Goal: Task Accomplishment & Management: Complete application form

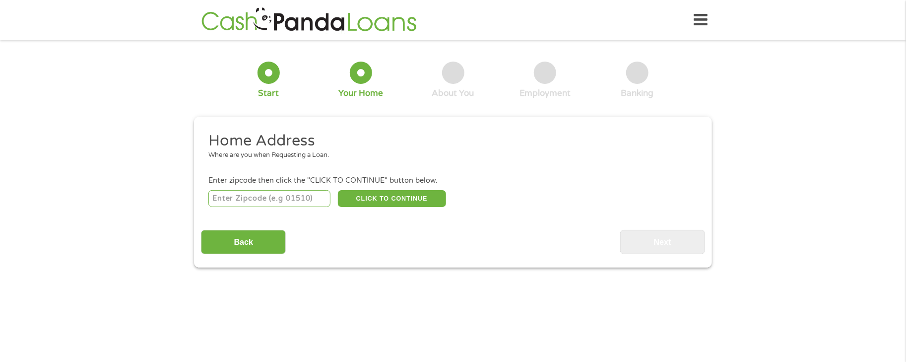
click at [244, 200] on input "number" at bounding box center [269, 198] width 123 height 17
type input "76179"
click at [411, 195] on button "CLICK TO CONTINUE" at bounding box center [392, 198] width 108 height 17
type input "76179"
type input "[GEOGRAPHIC_DATA]"
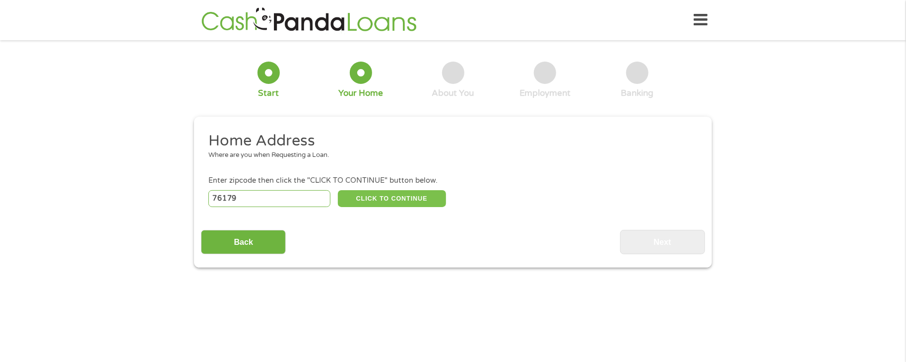
select select "[US_STATE]"
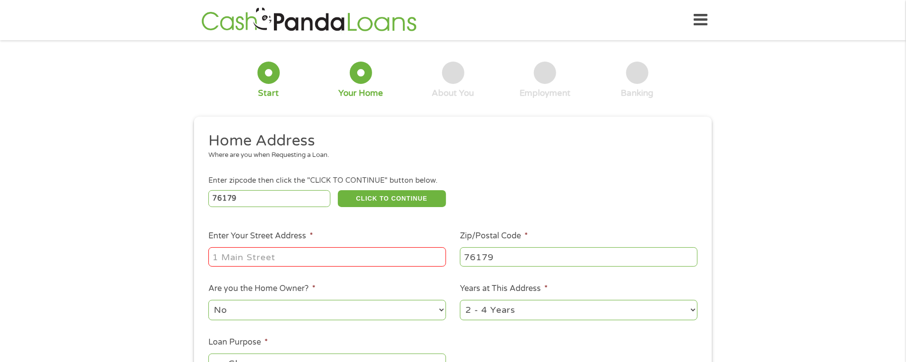
click at [311, 258] on input "Enter Your Street Address *" at bounding box center [327, 256] width 238 height 19
type input "[STREET_ADDRESS][PERSON_NAME]"
click at [315, 305] on select "No Yes" at bounding box center [327, 310] width 238 height 20
select select "yes"
click at [208, 300] on select "No Yes" at bounding box center [327, 310] width 238 height 20
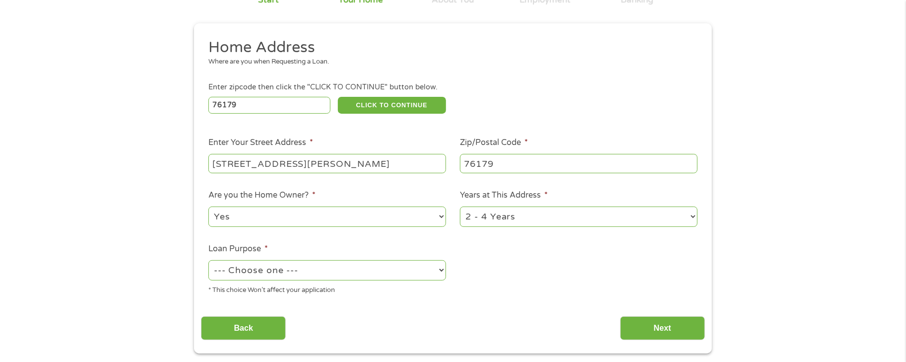
scroll to position [99, 0]
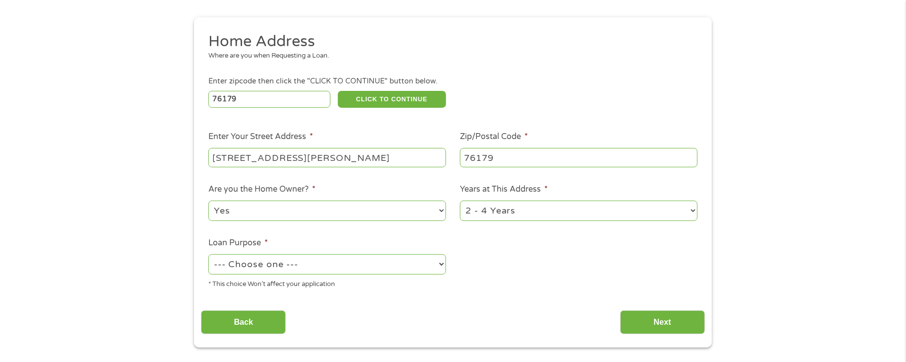
click at [319, 273] on select "--- Choose one --- Pay Bills Debt Consolidation Home Improvement Major Purchase…" at bounding box center [327, 264] width 238 height 20
select select "other"
click at [208, 255] on select "--- Choose one --- Pay Bills Debt Consolidation Home Improvement Major Purchase…" at bounding box center [327, 264] width 238 height 20
click at [666, 321] on input "Next" at bounding box center [662, 322] width 85 height 24
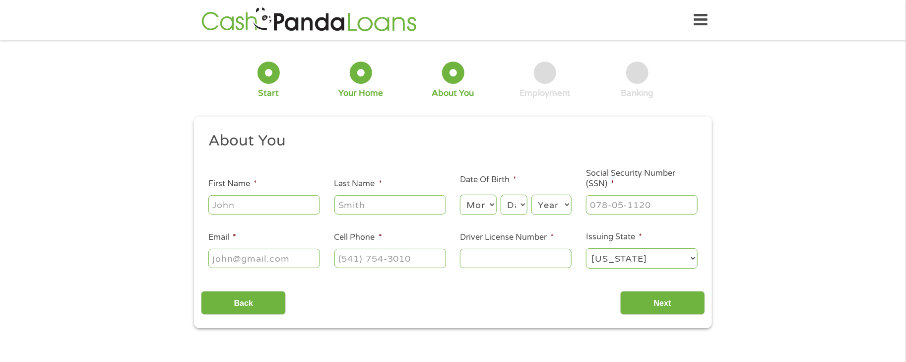
scroll to position [0, 0]
click at [274, 203] on input "First Name *" at bounding box center [264, 204] width 112 height 19
type input "[PERSON_NAME]"
type input "[EMAIL_ADDRESS][DOMAIN_NAME]"
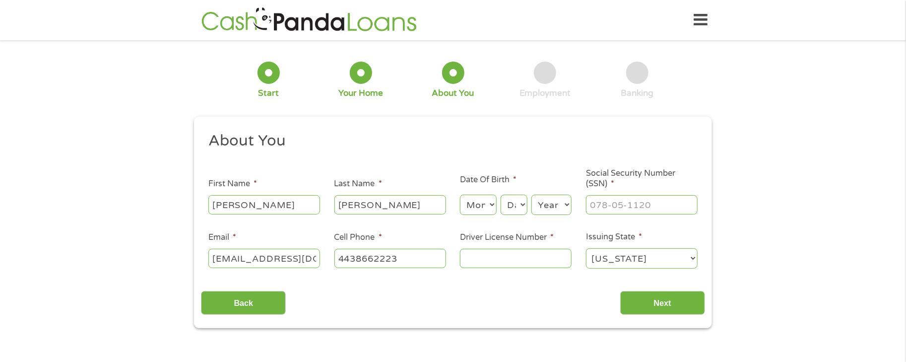
type input "[PHONE_NUMBER]"
type input "skinneyme8@gm(443) [DOMAIN_NAME]"
type input "(___) ___-____"
type input "[EMAIL_ADDRESS][DOMAIN_NAME]"
click at [341, 258] on input "(___) ___-____" at bounding box center [391, 258] width 112 height 19
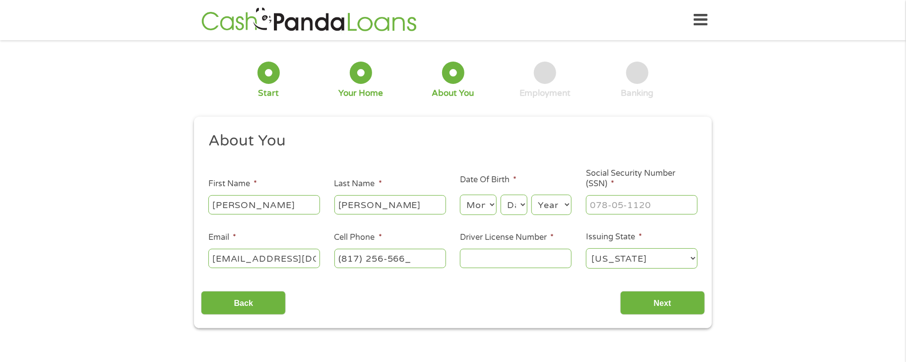
type input "[PHONE_NUMBER]"
click at [481, 258] on input "Driver License Number *" at bounding box center [516, 258] width 112 height 19
type input "39435372"
click at [475, 210] on select "Month 1 2 3 4 5 6 7 8 9 10 11 12" at bounding box center [478, 205] width 36 height 20
select select "9"
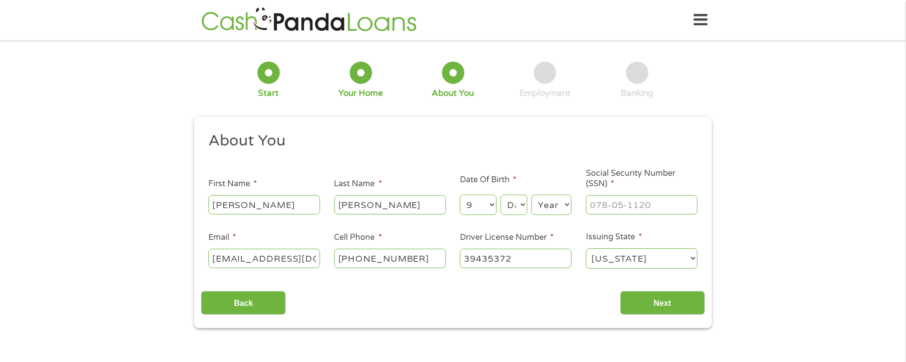
click at [460, 195] on select "Month 1 2 3 4 5 6 7 8 9 10 11 12" at bounding box center [478, 205] width 36 height 20
click at [515, 211] on select "Day 1 2 3 4 5 6 7 8 9 10 11 12 13 14 15 16 17 18 19 20 21 22 23 24 25 26 27 28 …" at bounding box center [514, 205] width 27 height 20
select select "1"
click at [501, 195] on select "Day 1 2 3 4 5 6 7 8 9 10 11 12 13 14 15 16 17 18 19 20 21 22 23 24 25 26 27 28 …" at bounding box center [514, 205] width 27 height 20
click at [555, 204] on select "Year [DATE] 2006 2005 2004 2003 2002 2001 2000 1999 1998 1997 1996 1995 1994 19…" at bounding box center [552, 205] width 40 height 20
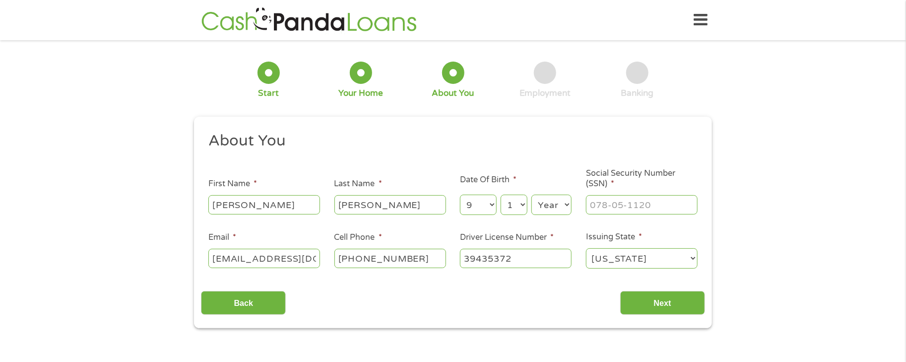
select select "1982"
click at [532, 195] on select "Year [DATE] 2006 2005 2004 2003 2002 2001 2000 1999 1998 1997 1996 1995 1994 19…" at bounding box center [552, 205] width 40 height 20
click at [593, 200] on input "___-__-____" at bounding box center [642, 204] width 112 height 19
type input "494-86-5425"
click at [669, 301] on input "Next" at bounding box center [662, 303] width 85 height 24
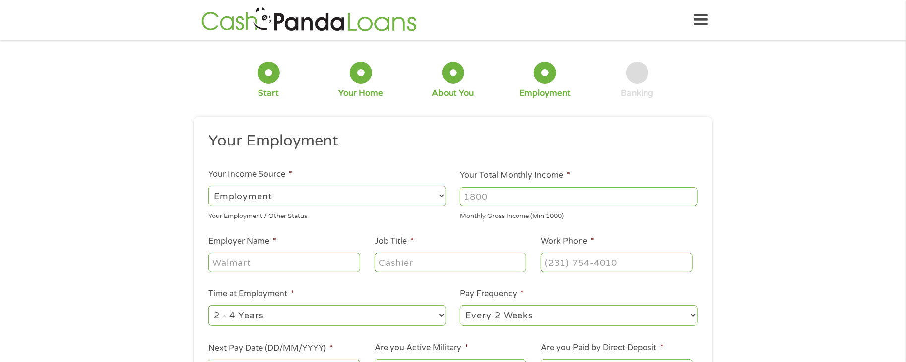
scroll to position [4, 4]
click at [484, 200] on input "Your Total Monthly Income *" at bounding box center [579, 196] width 238 height 19
type input "4800"
click at [272, 265] on input "Employer Name *" at bounding box center [284, 262] width 152 height 19
type input "[US_STATE] Health Resources"
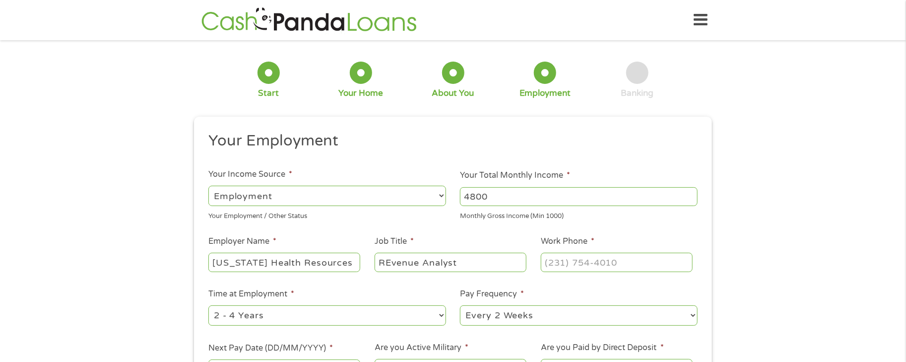
type input "REvenue Analyst"
type input "[PHONE_NUMBER]"
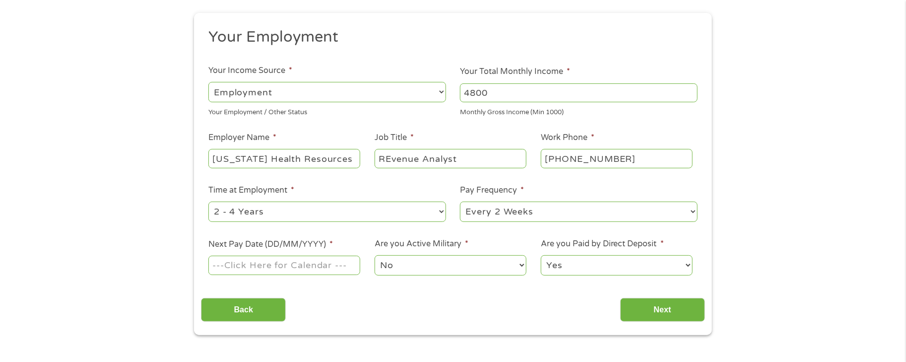
scroll to position [149, 0]
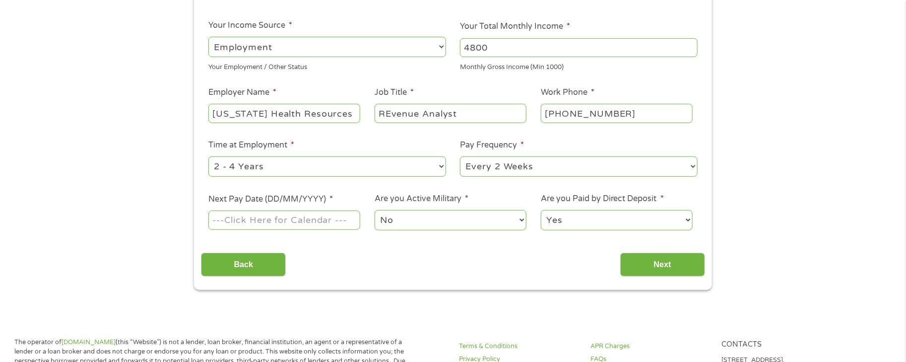
click at [296, 222] on input "Next Pay Date (DD/MM/YYYY) *" at bounding box center [284, 219] width 152 height 19
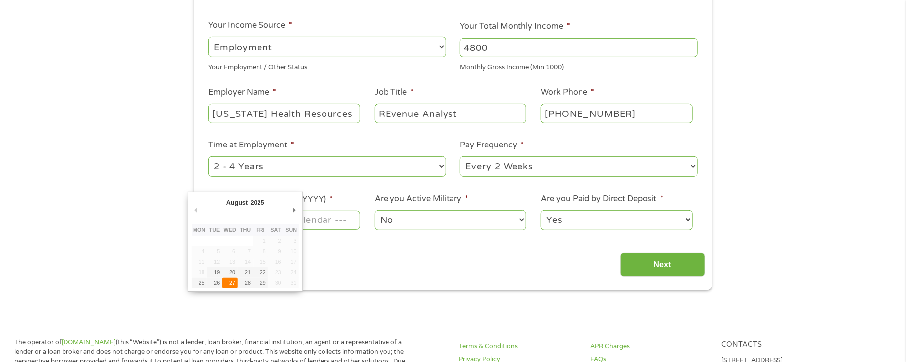
type input "[DATE]"
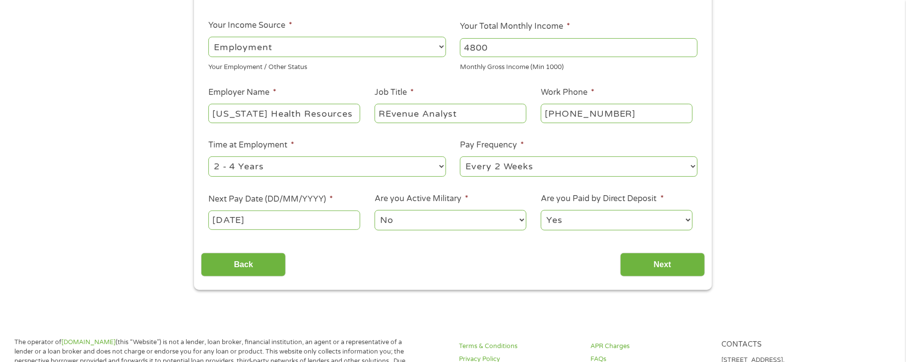
click at [444, 218] on select "No Yes" at bounding box center [451, 220] width 152 height 20
click at [576, 248] on div "Back Next" at bounding box center [453, 260] width 504 height 31
click at [664, 263] on input "Next" at bounding box center [662, 265] width 85 height 24
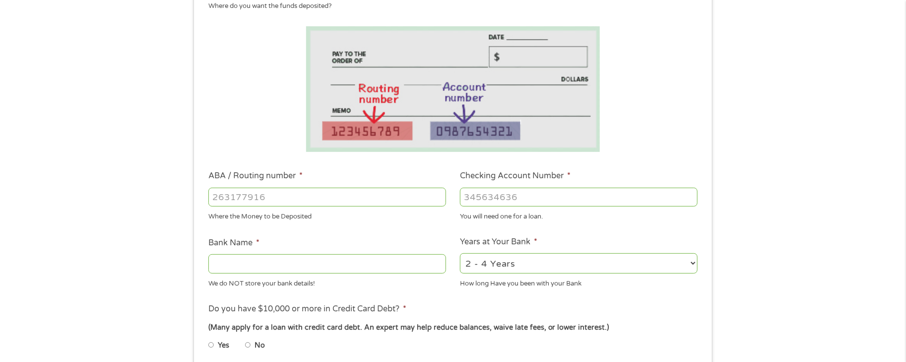
click at [220, 196] on input "ABA / Routing number *" at bounding box center [327, 197] width 238 height 19
type input "031101279"
type input "THE BANCORP BANK"
type input "031101279"
click at [514, 196] on input "Checking Account Number *" at bounding box center [579, 197] width 238 height 19
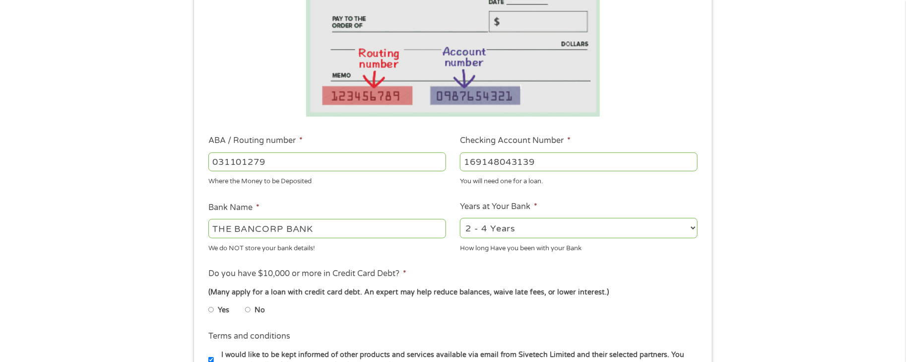
scroll to position [199, 0]
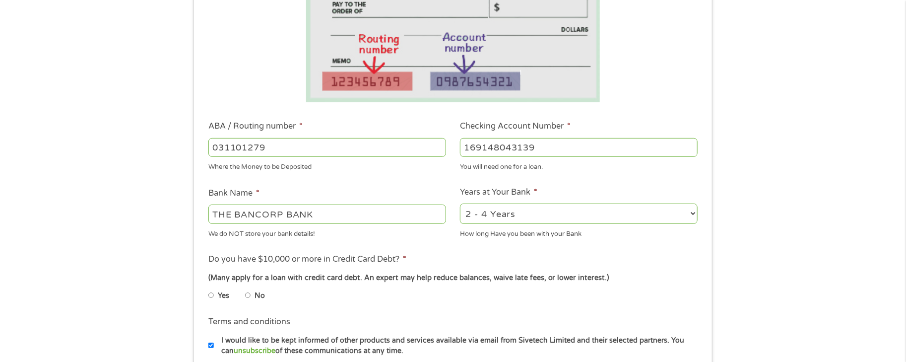
type input "169148043139"
click at [248, 295] on input "No" at bounding box center [248, 295] width 6 height 16
radio input "true"
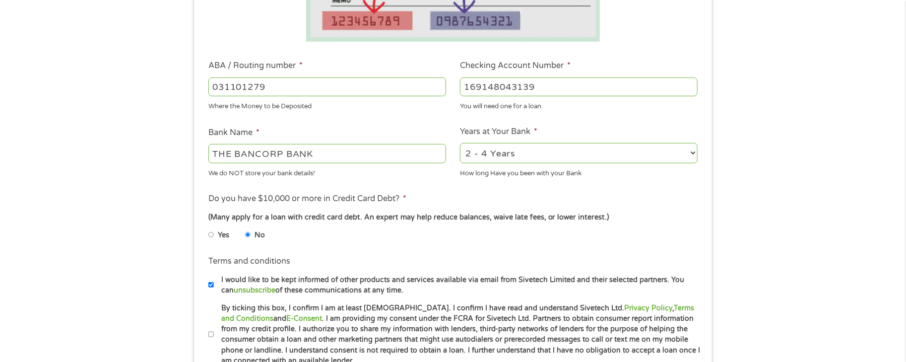
scroll to position [397, 0]
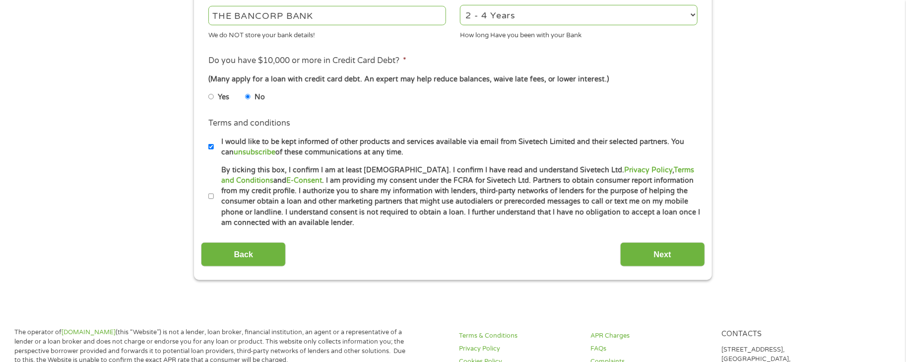
click at [211, 196] on input "By ticking this box, I confirm I am at least [DEMOGRAPHIC_DATA]. I confirm I ha…" at bounding box center [211, 197] width 6 height 16
checkbox input "true"
click at [670, 253] on input "Next" at bounding box center [662, 254] width 85 height 24
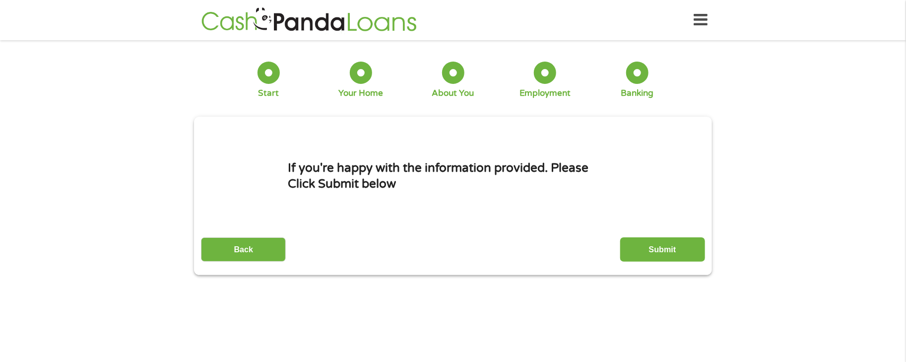
scroll to position [0, 0]
click at [671, 249] on input "Submit" at bounding box center [662, 249] width 85 height 24
